Goal: Communication & Community: Answer question/provide support

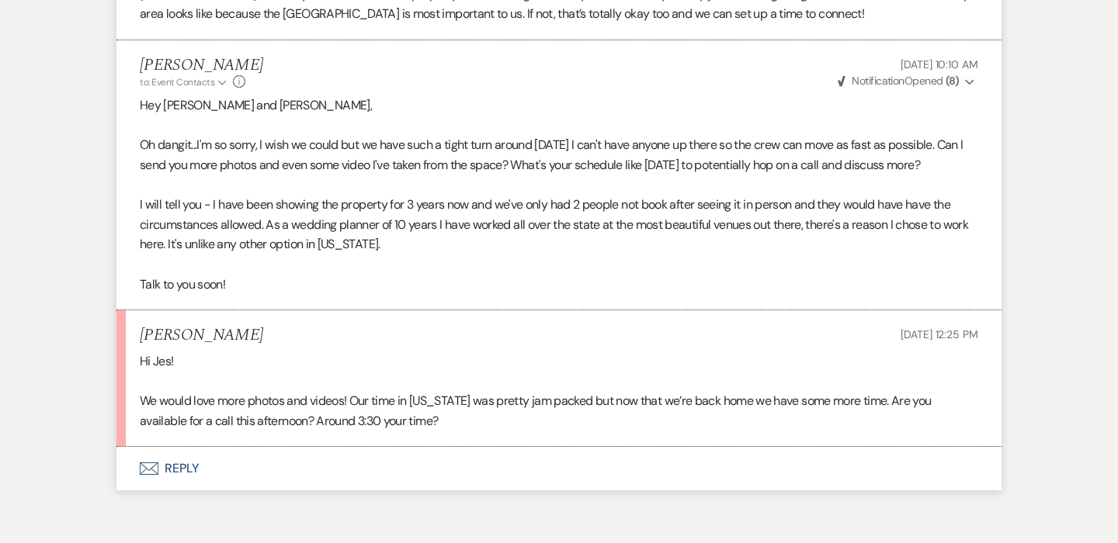
click at [158, 463] on use "button" at bounding box center [149, 469] width 19 height 12
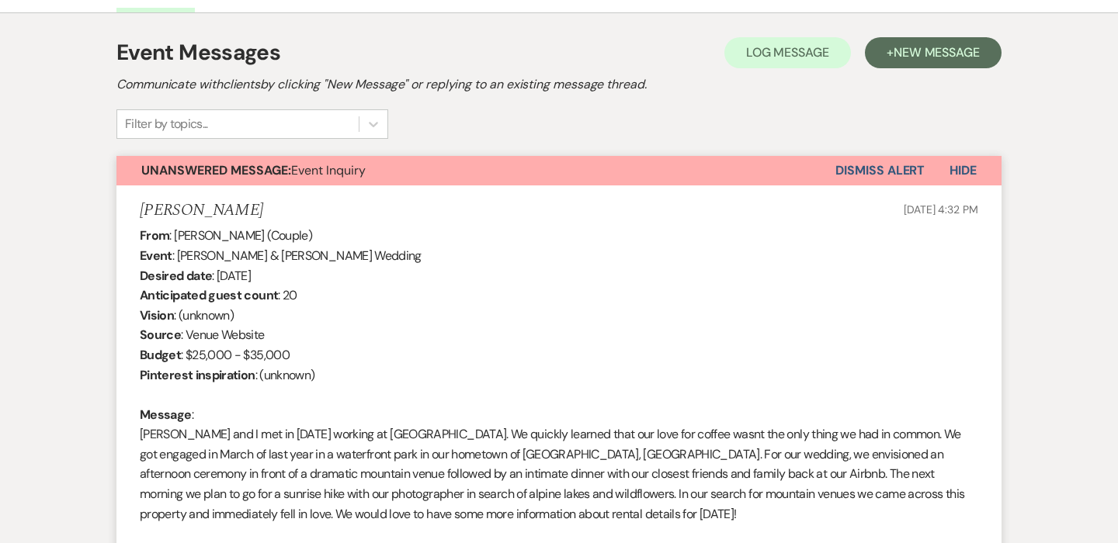
scroll to position [402, 0]
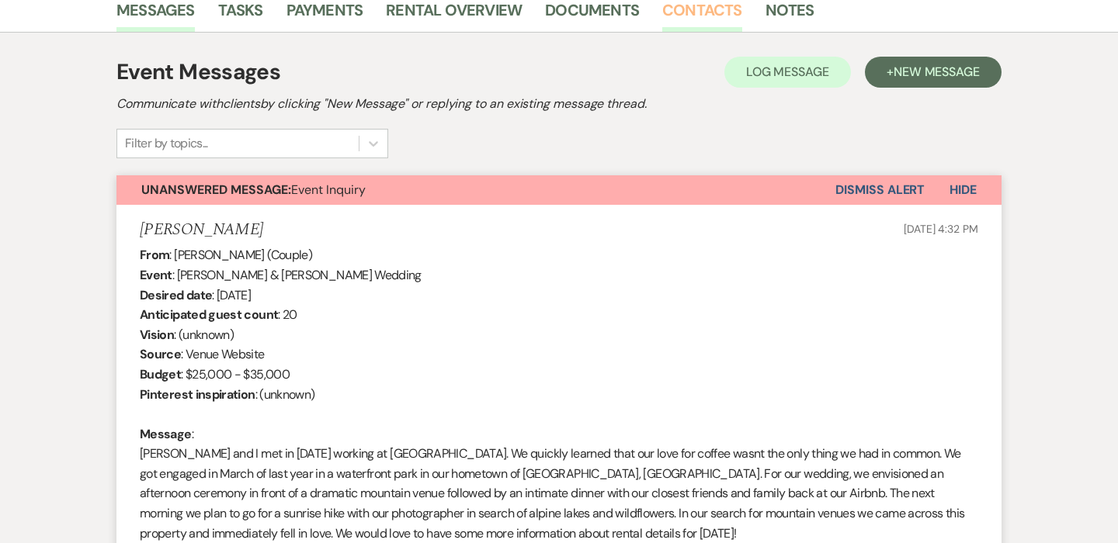
click at [713, 12] on link "Contacts" at bounding box center [702, 15] width 80 height 34
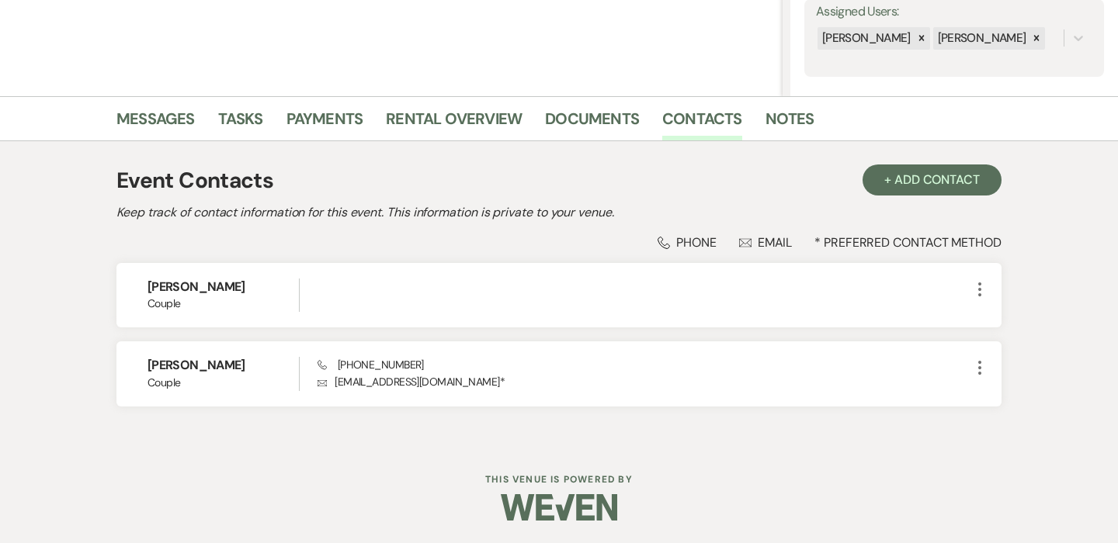
scroll to position [293, 0]
click at [141, 123] on link "Messages" at bounding box center [155, 124] width 78 height 34
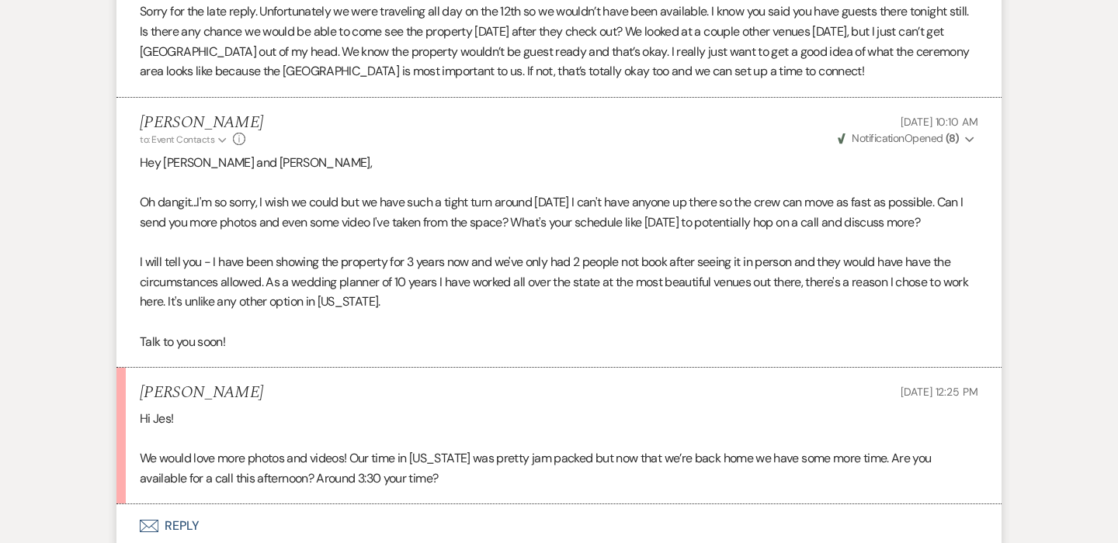
scroll to position [2141, 0]
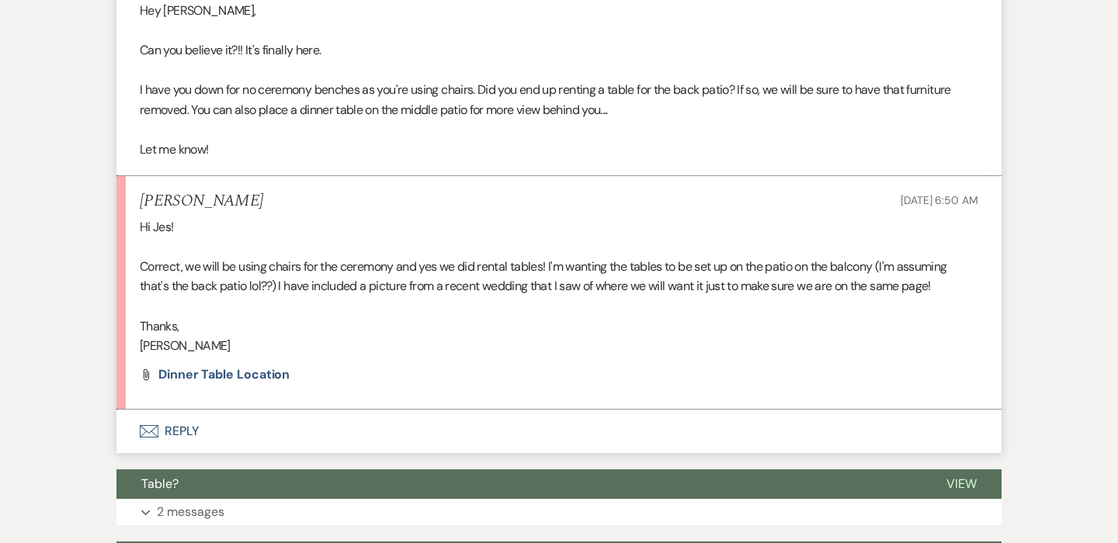
click at [171, 416] on button "Envelope Reply" at bounding box center [558, 431] width 885 height 43
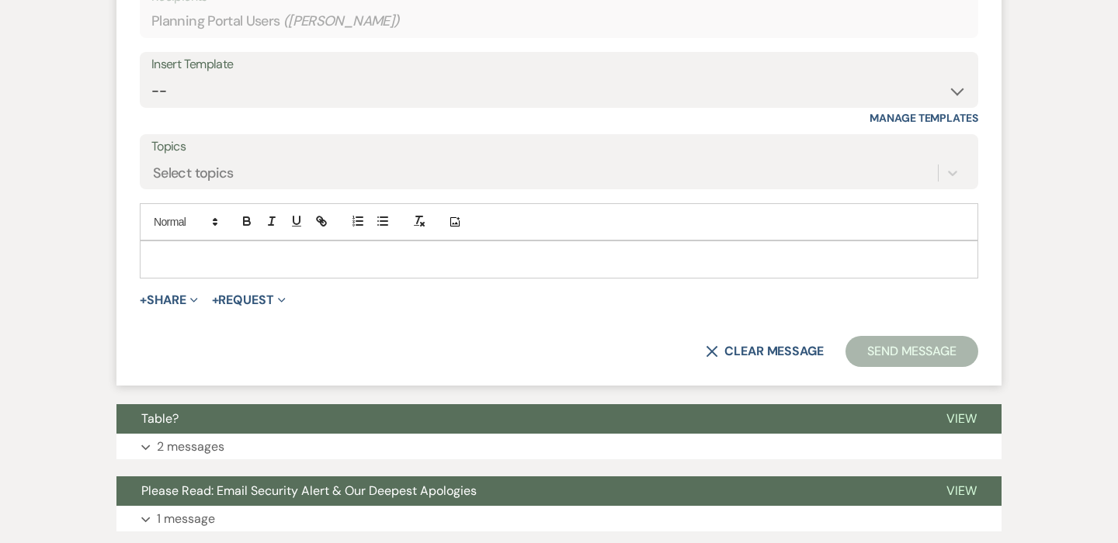
scroll to position [2487, 0]
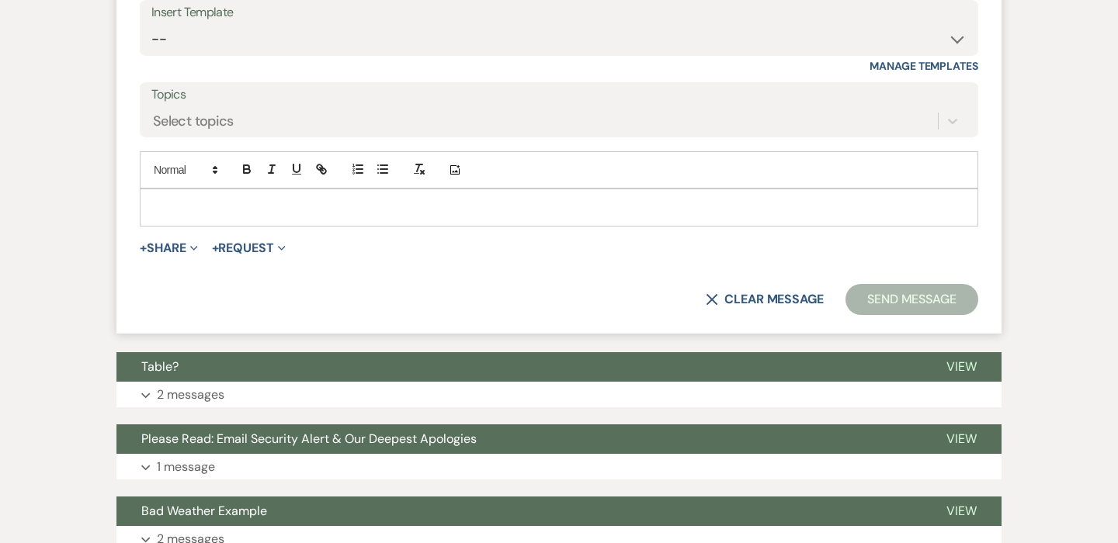
click at [251, 189] on div at bounding box center [558, 207] width 837 height 36
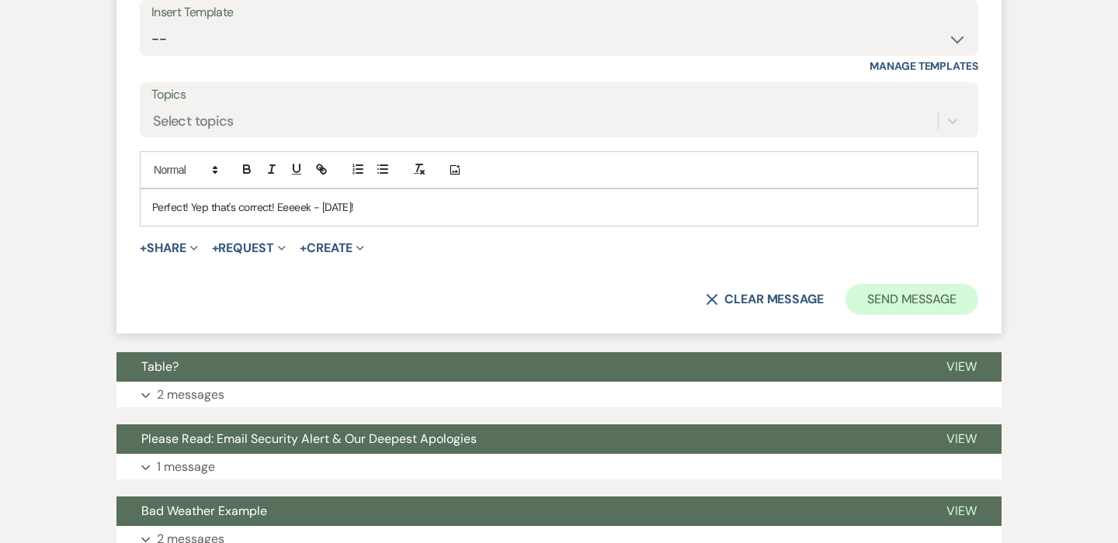
click at [920, 284] on button "Send Message" at bounding box center [911, 299] width 133 height 31
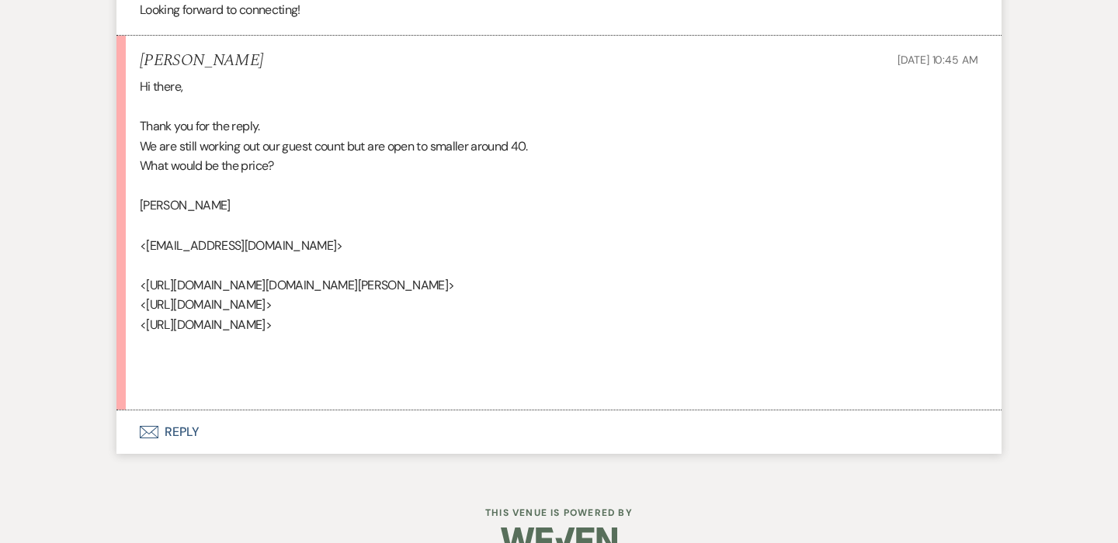
scroll to position [1229, 0]
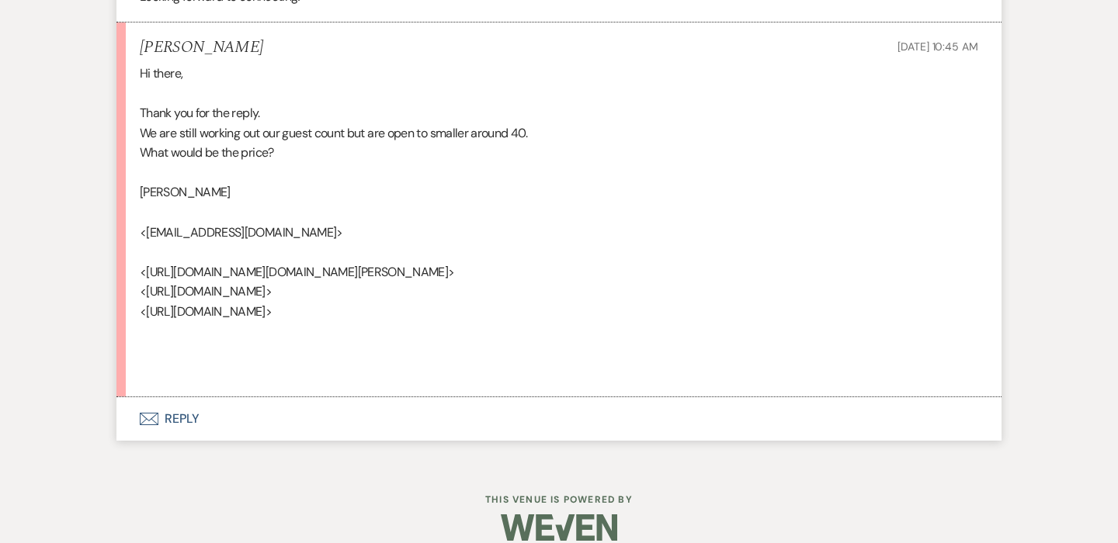
click at [183, 406] on button "Envelope Reply" at bounding box center [558, 418] width 885 height 43
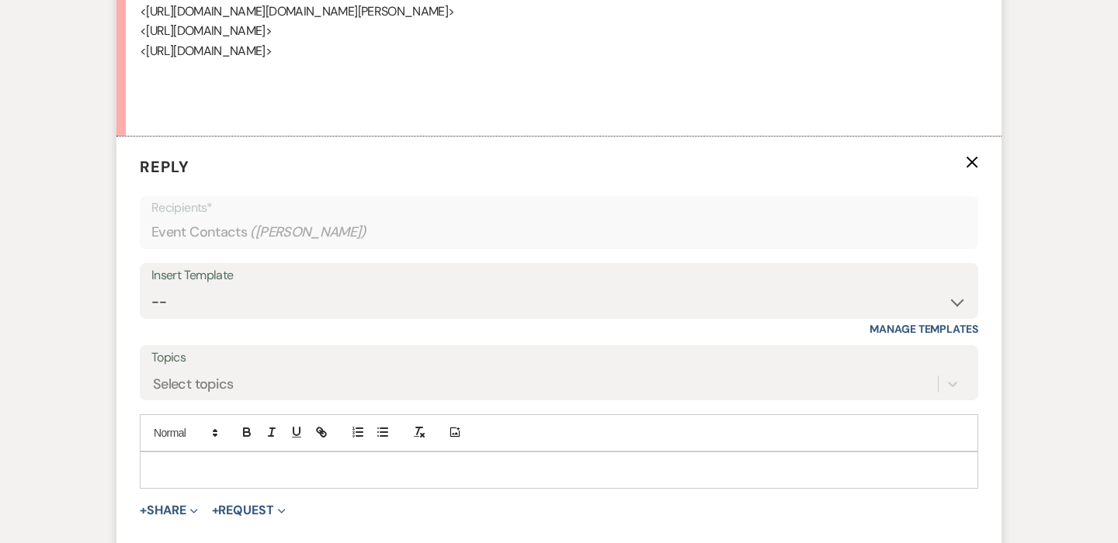
scroll to position [1529, 0]
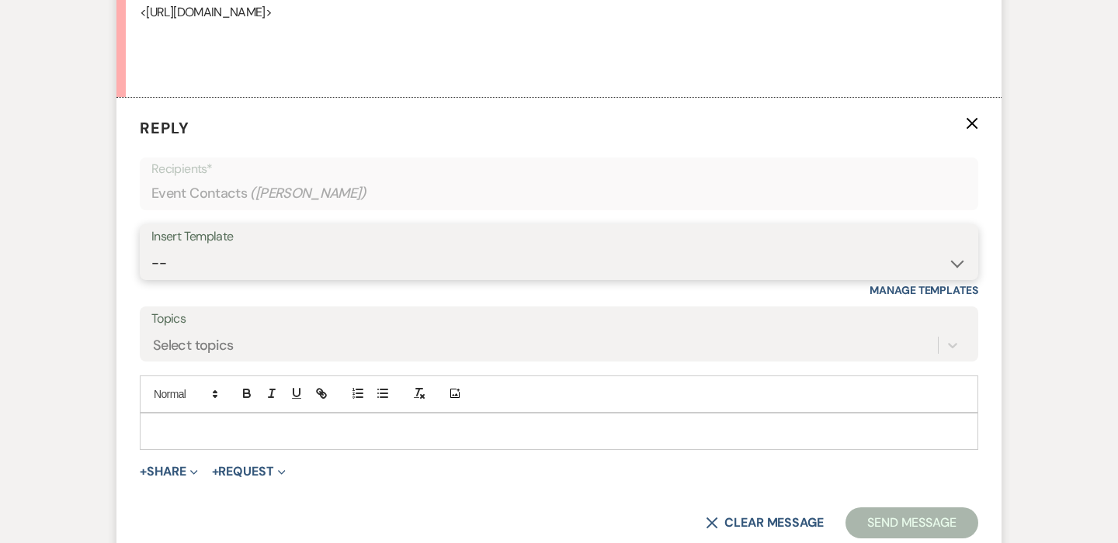
select select "4129"
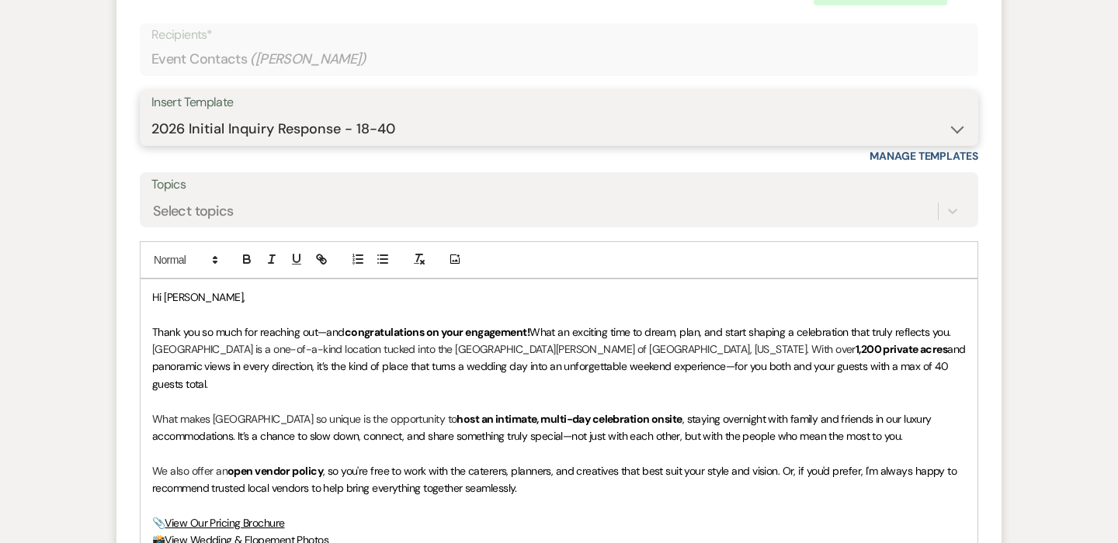
scroll to position [1666, 0]
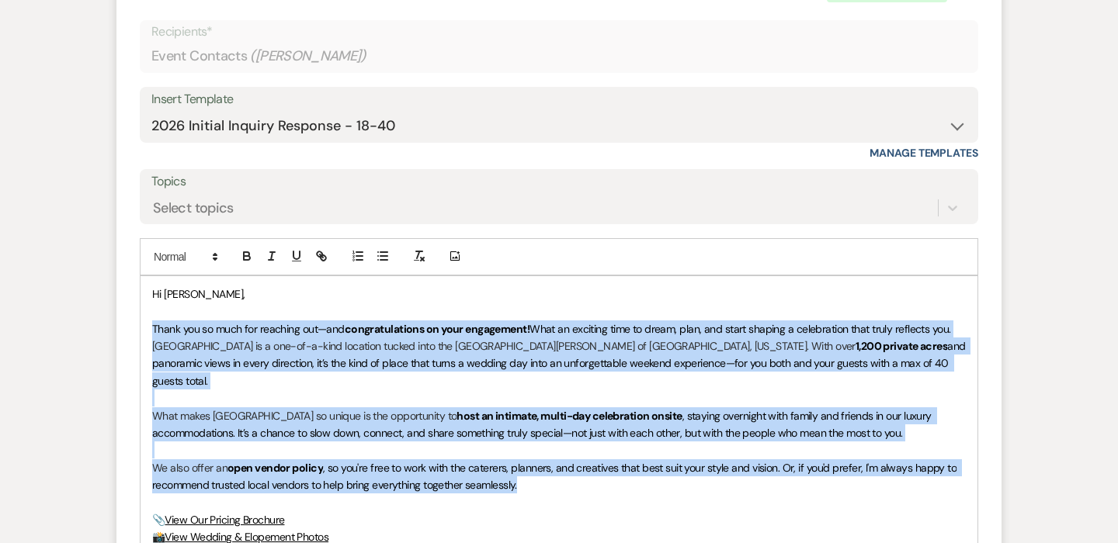
drag, startPoint x: 532, startPoint y: 444, endPoint x: 130, endPoint y: 307, distance: 425.3
click at [130, 307] on form "Reply X Draft saved! Recipients* Event Contacts ( Kayla McMullen ) Insert Templ…" at bounding box center [558, 419] width 885 height 919
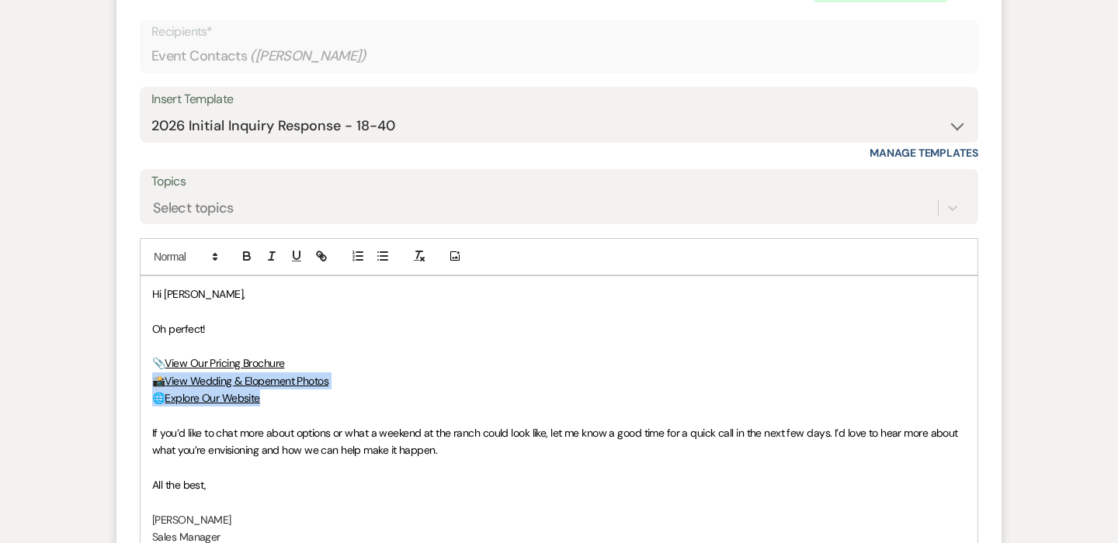
drag, startPoint x: 274, startPoint y: 376, endPoint x: 132, endPoint y: 354, distance: 143.8
click at [132, 354] on form "Reply X Saving draft... Recipients* Event Contacts ( Kayla McMullen ) Insert Te…" at bounding box center [558, 341] width 885 height 762
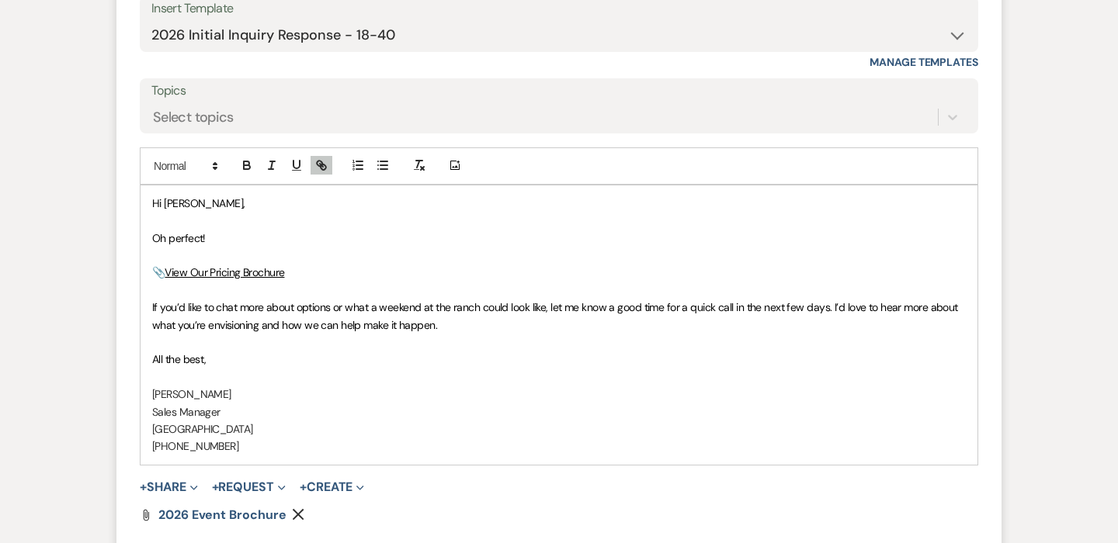
scroll to position [1797, 0]
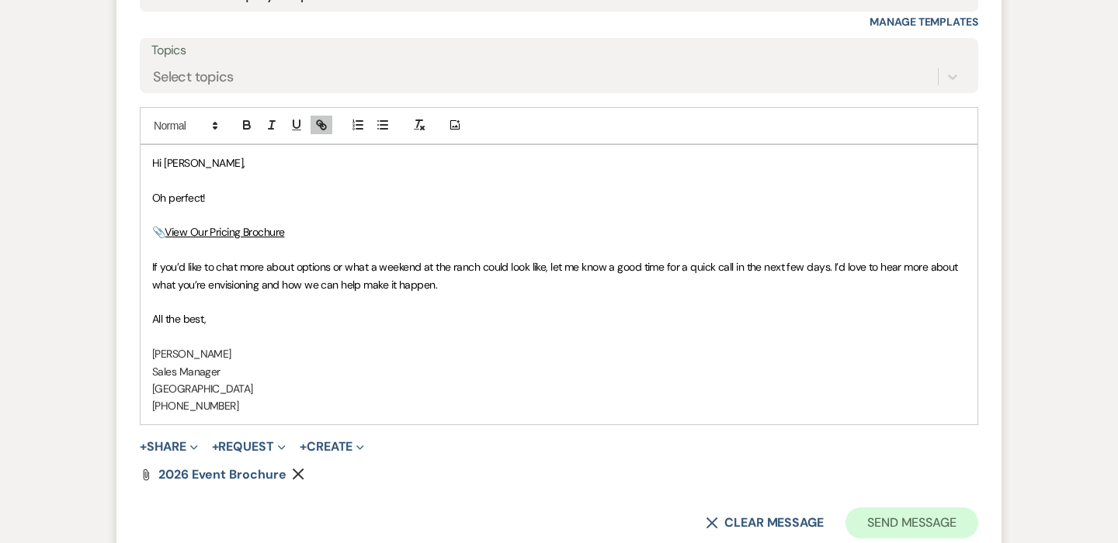
click at [906, 508] on button "Send Message" at bounding box center [911, 523] width 133 height 31
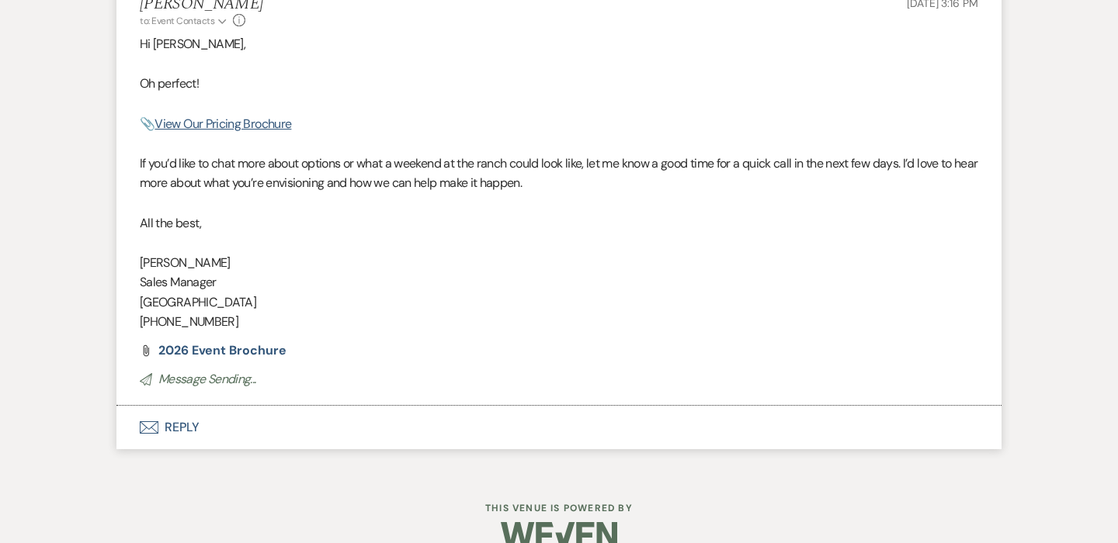
scroll to position [1628, 0]
